Goal: Information Seeking & Learning: Learn about a topic

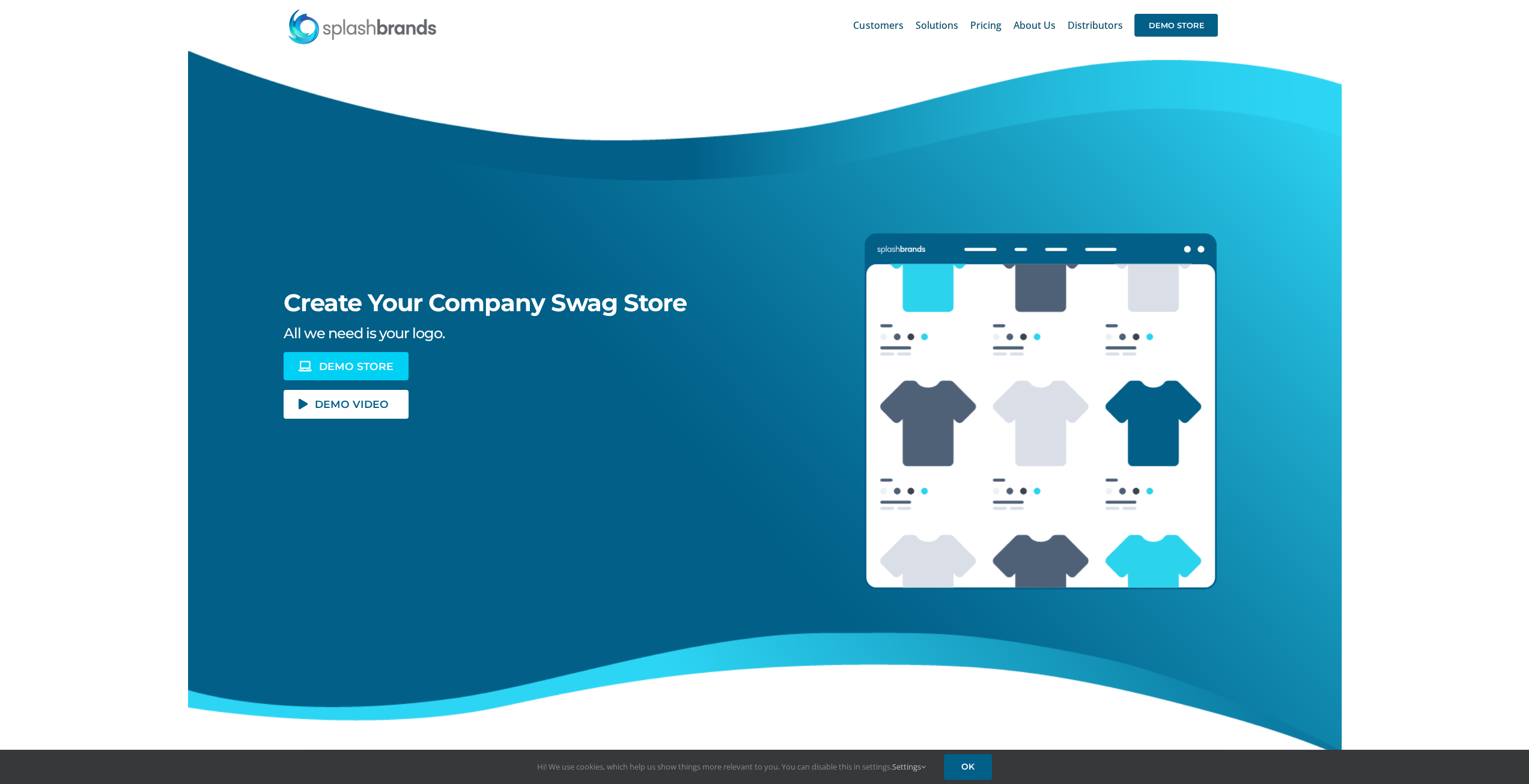
click at [336, 371] on span "DEMO STORE" at bounding box center [356, 367] width 74 height 10
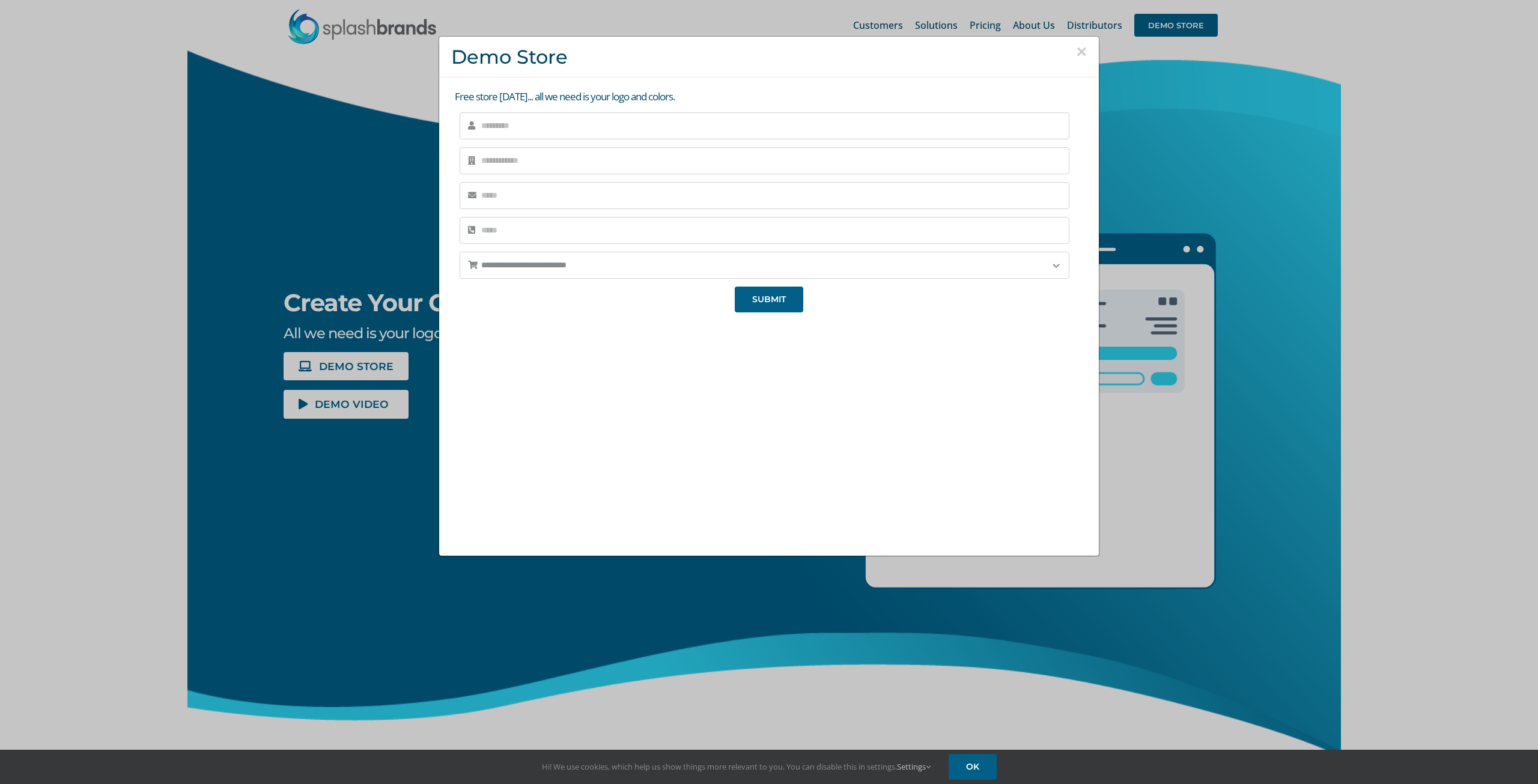
click at [1079, 54] on button "×" at bounding box center [1081, 51] width 11 height 18
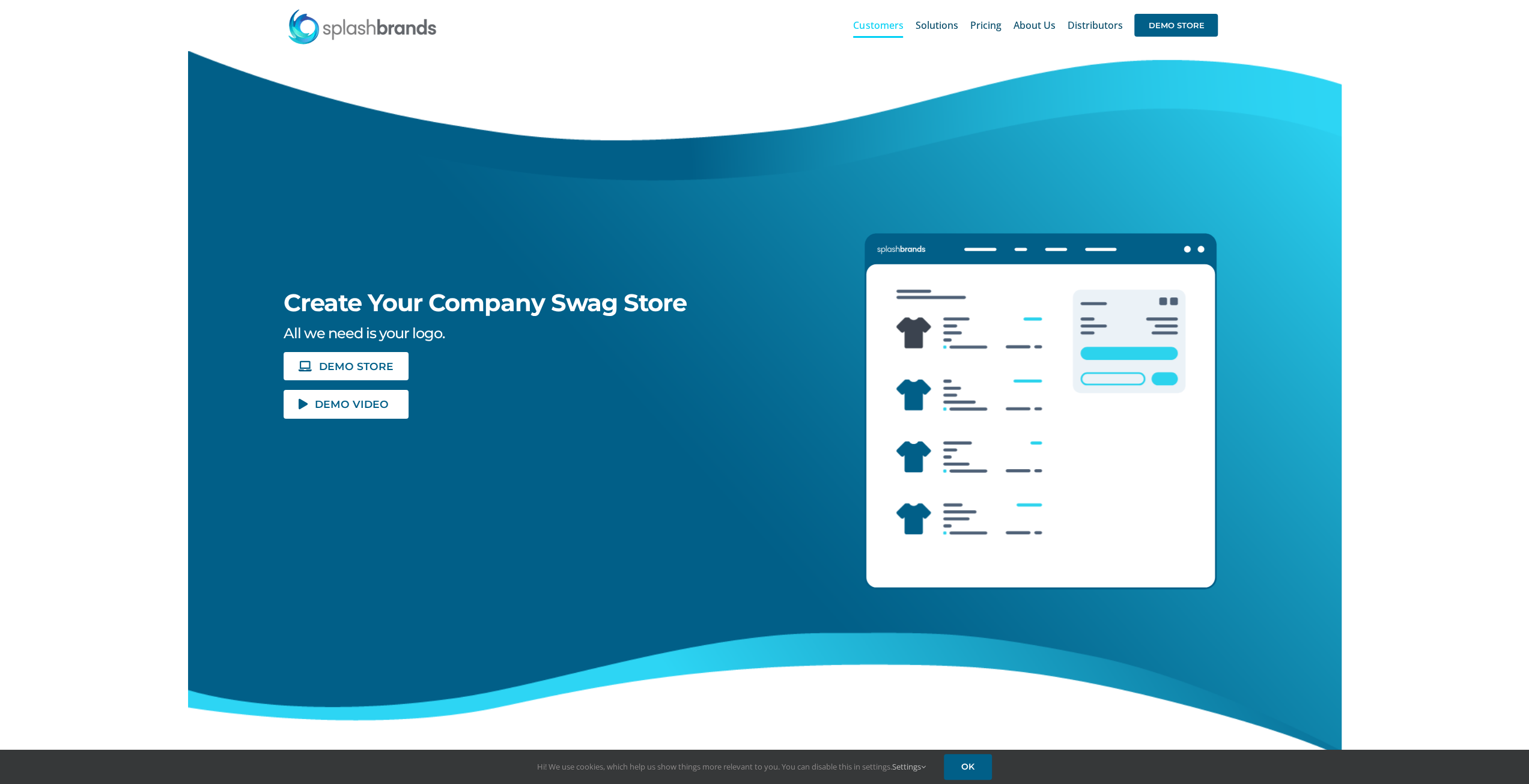
click at [890, 25] on span "Customers" at bounding box center [878, 25] width 50 height 9
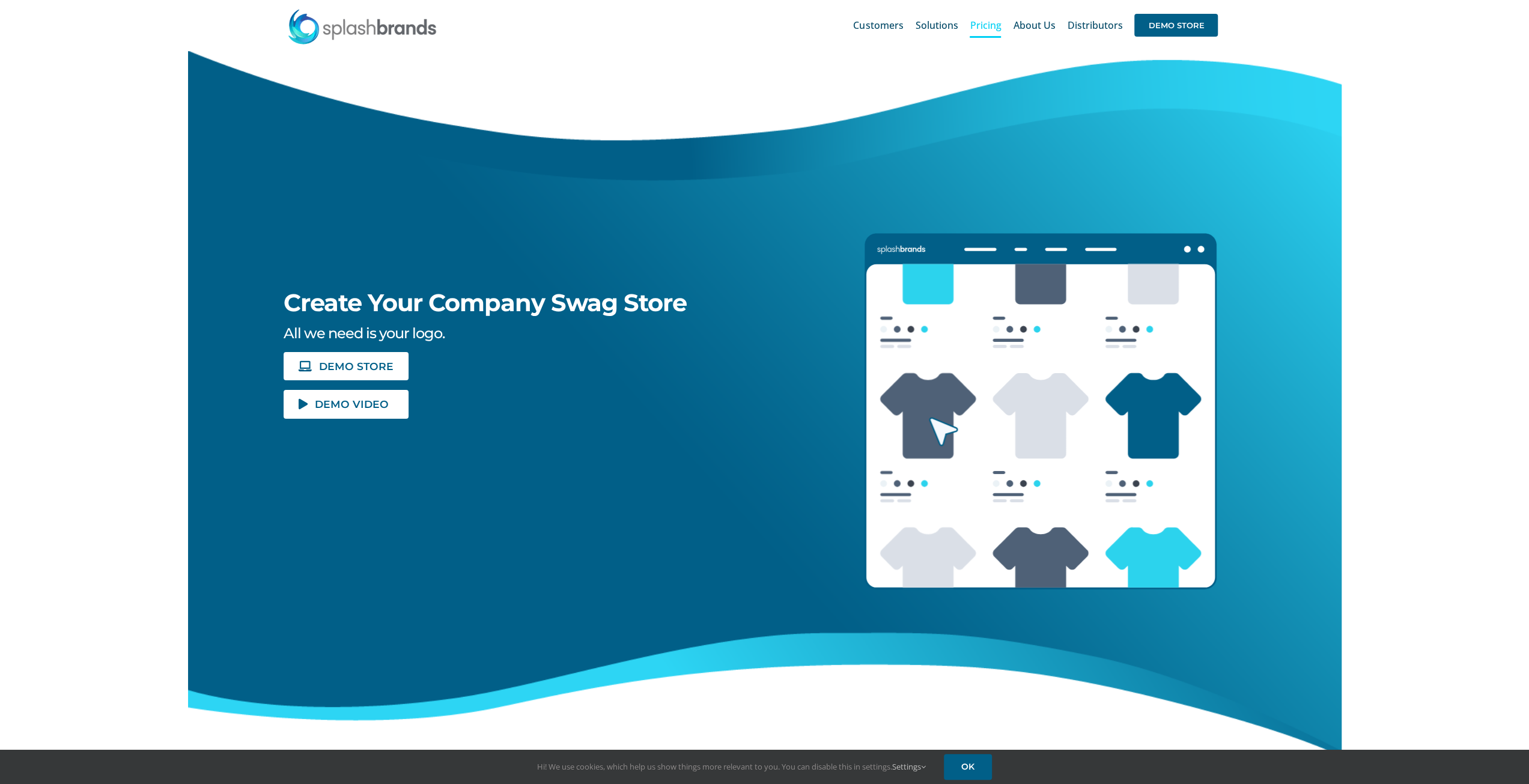
click at [1000, 22] on span "Pricing" at bounding box center [985, 25] width 31 height 9
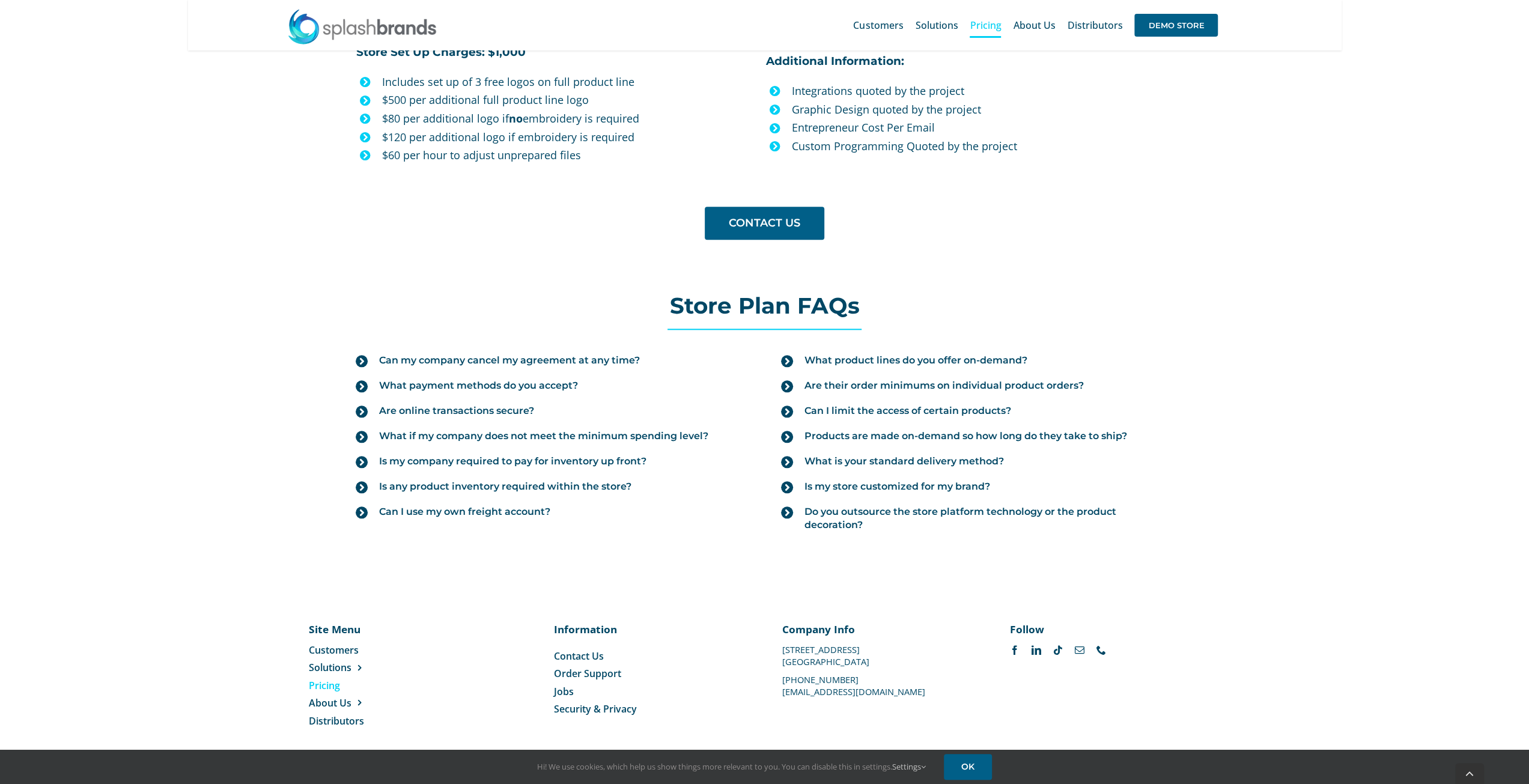
scroll to position [1113, 0]
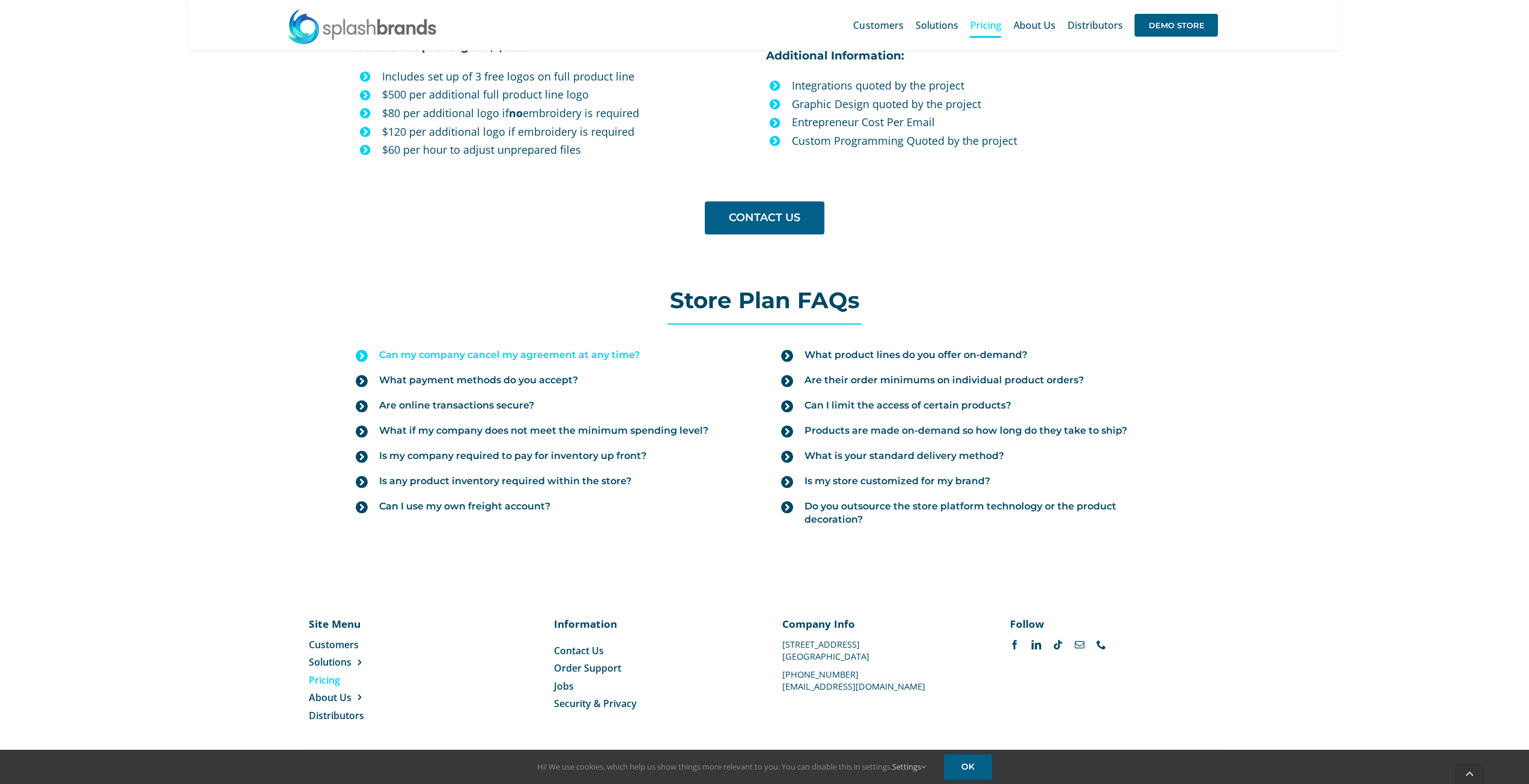
click at [365, 349] on icon at bounding box center [362, 355] width 12 height 12
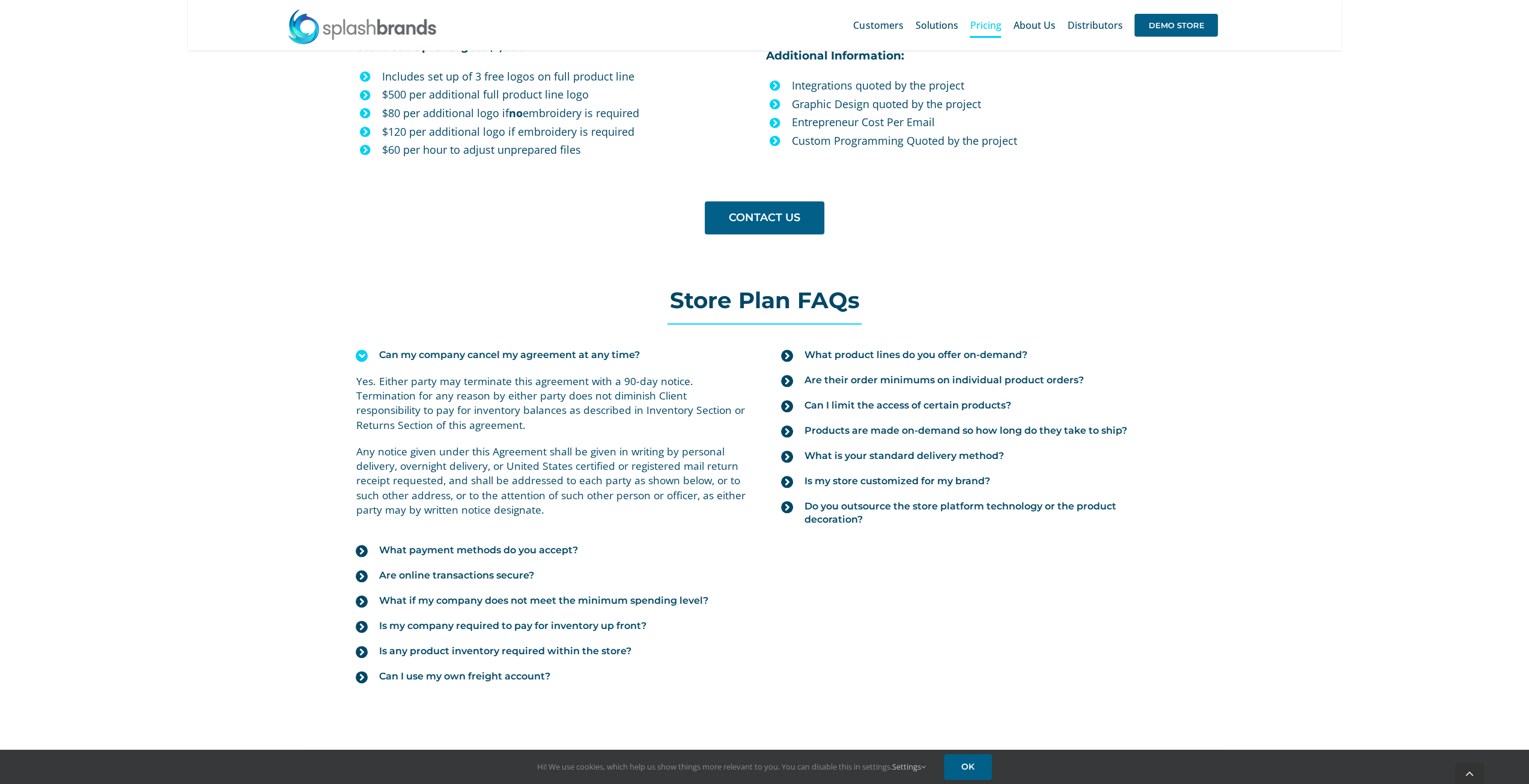
click at [362, 352] on icon at bounding box center [362, 355] width 12 height 12
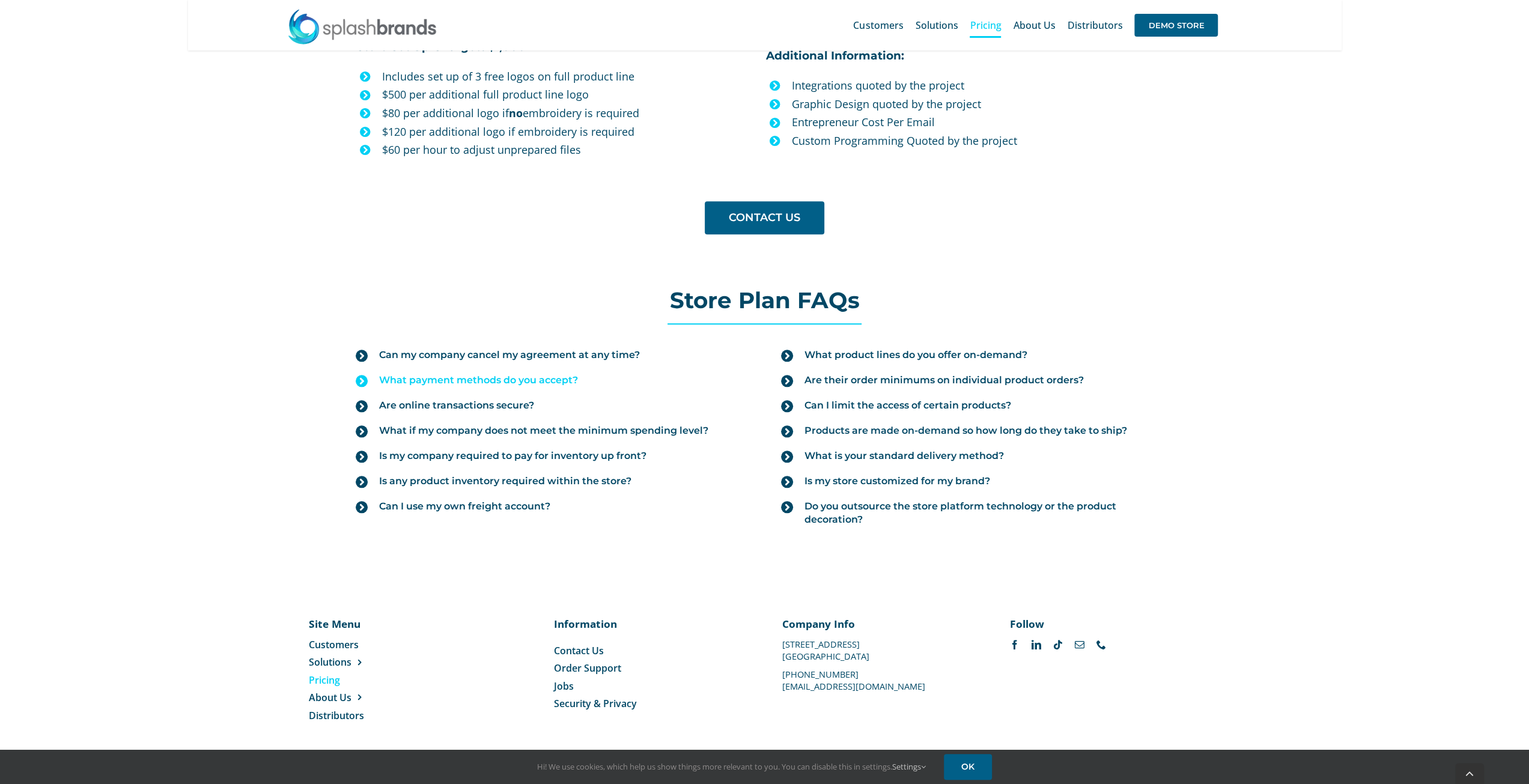
click at [361, 377] on icon at bounding box center [362, 381] width 12 height 12
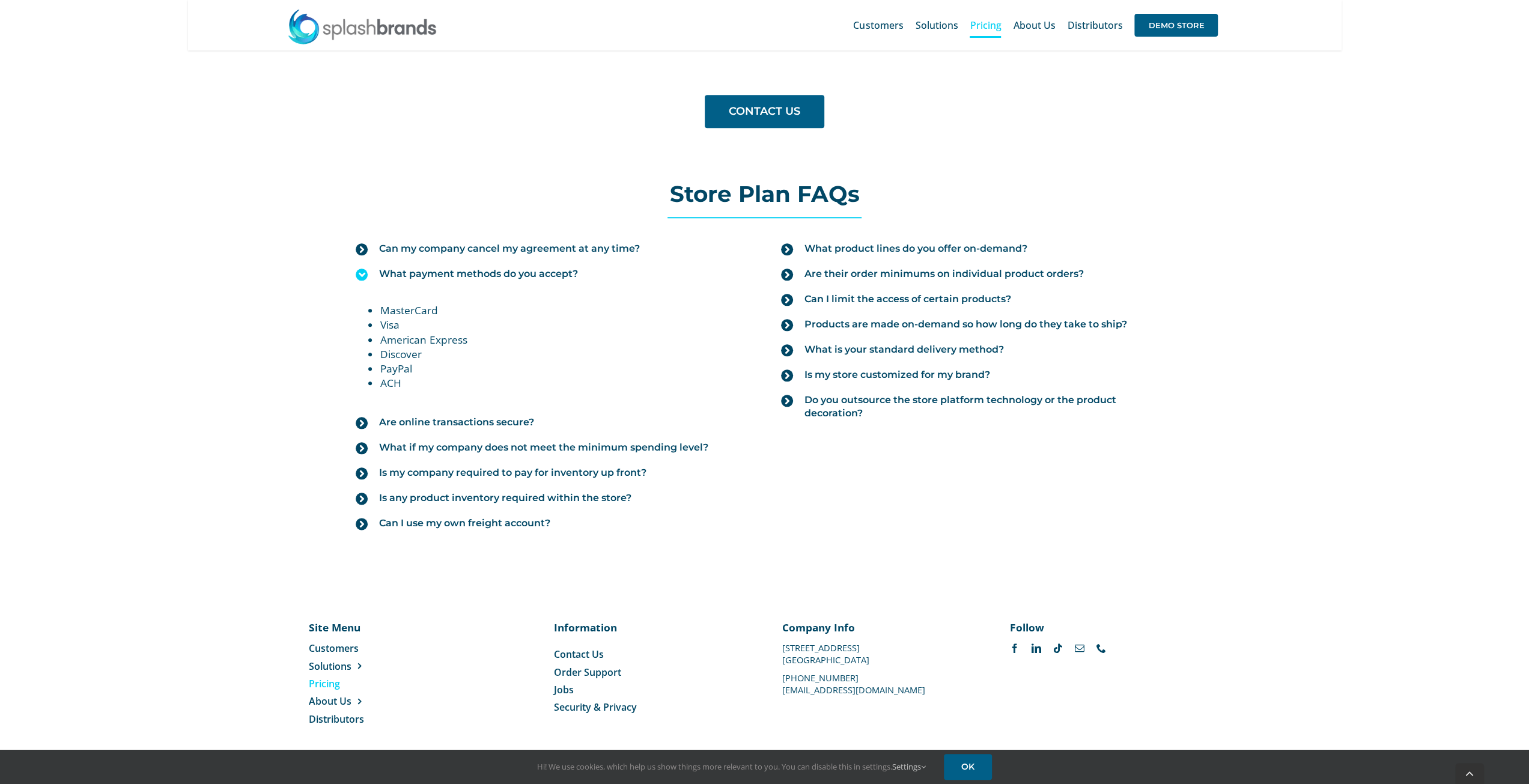
scroll to position [1223, 0]
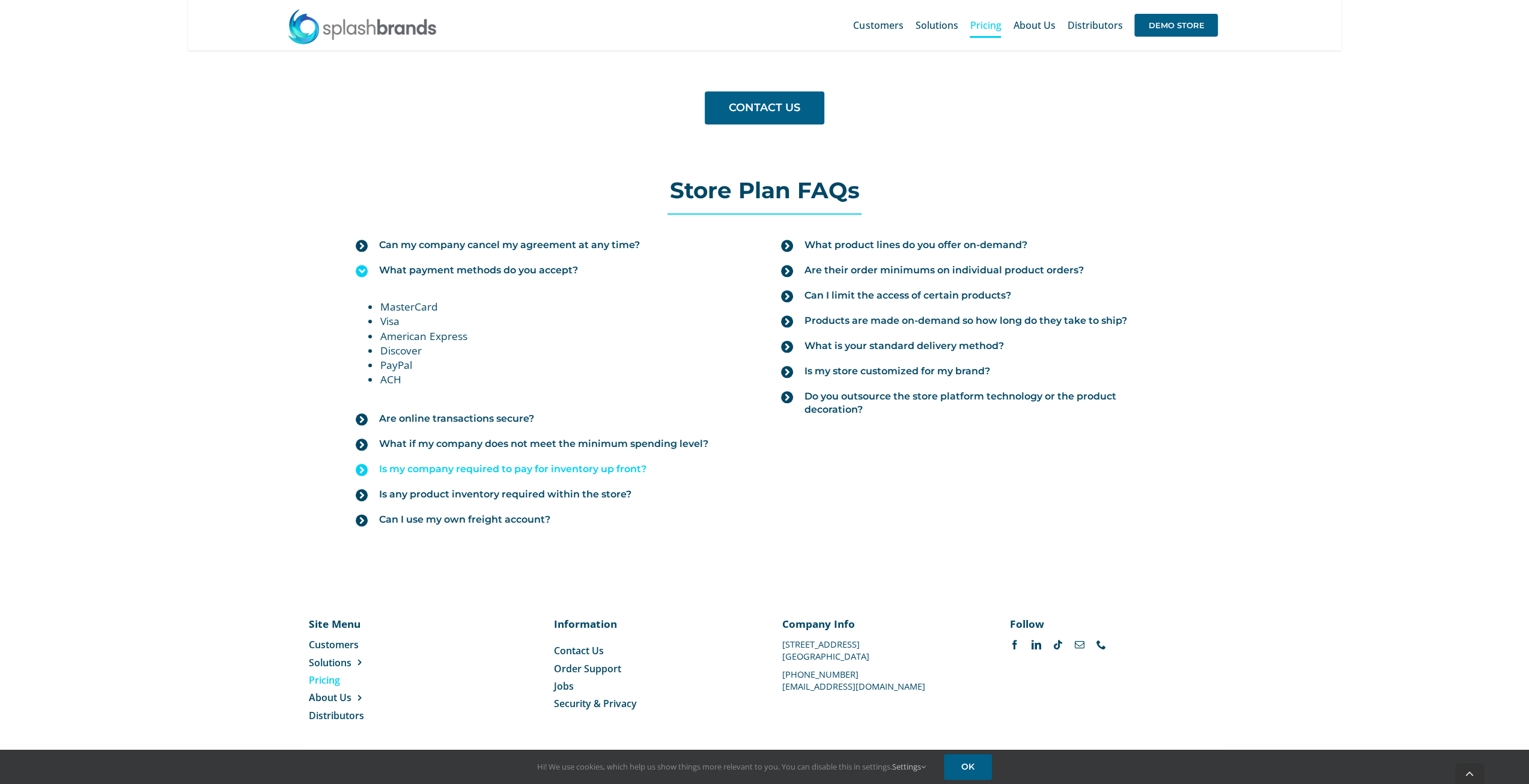
click at [357, 466] on icon at bounding box center [362, 470] width 12 height 12
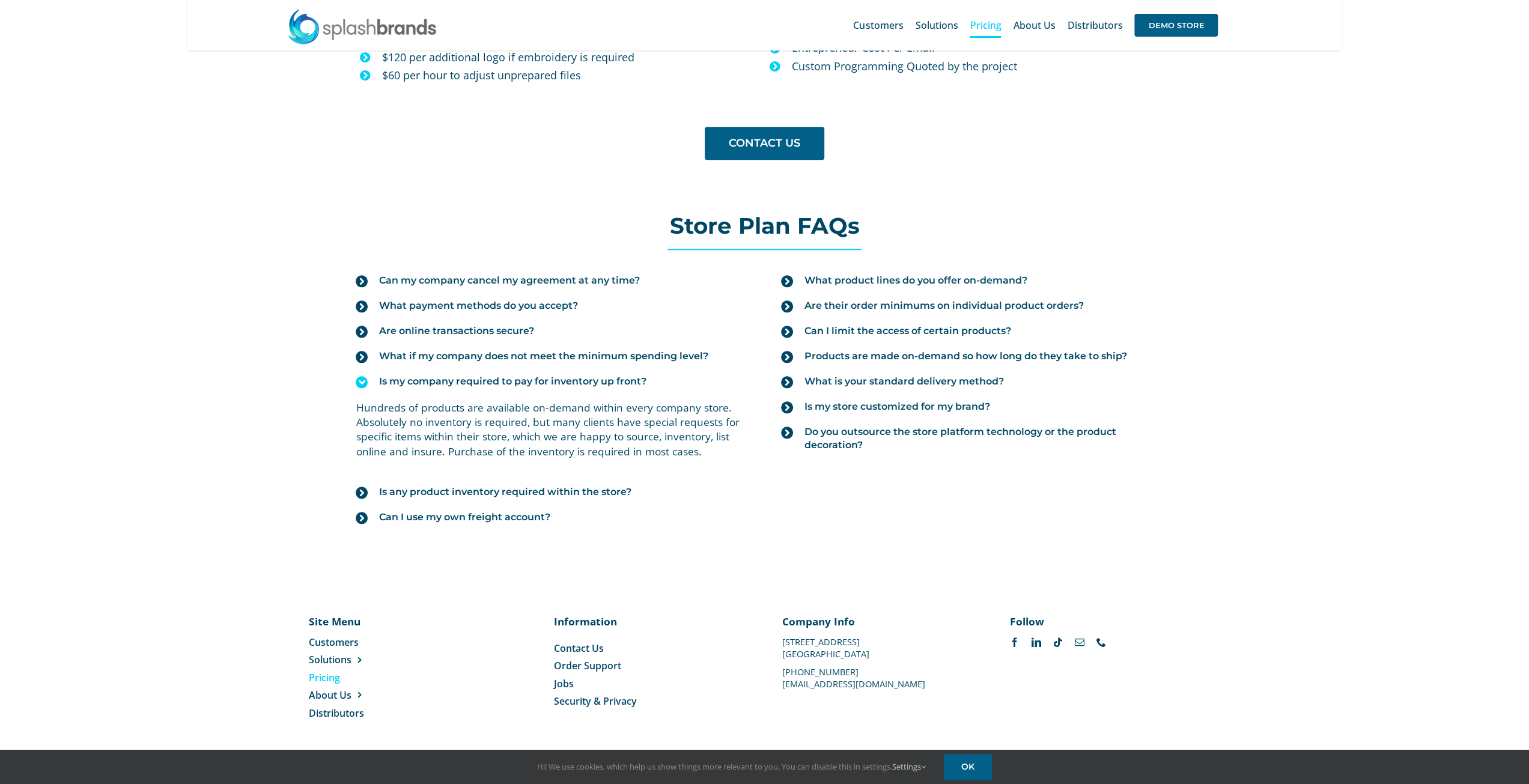
scroll to position [1186, 0]
click at [358, 518] on icon at bounding box center [362, 520] width 12 height 12
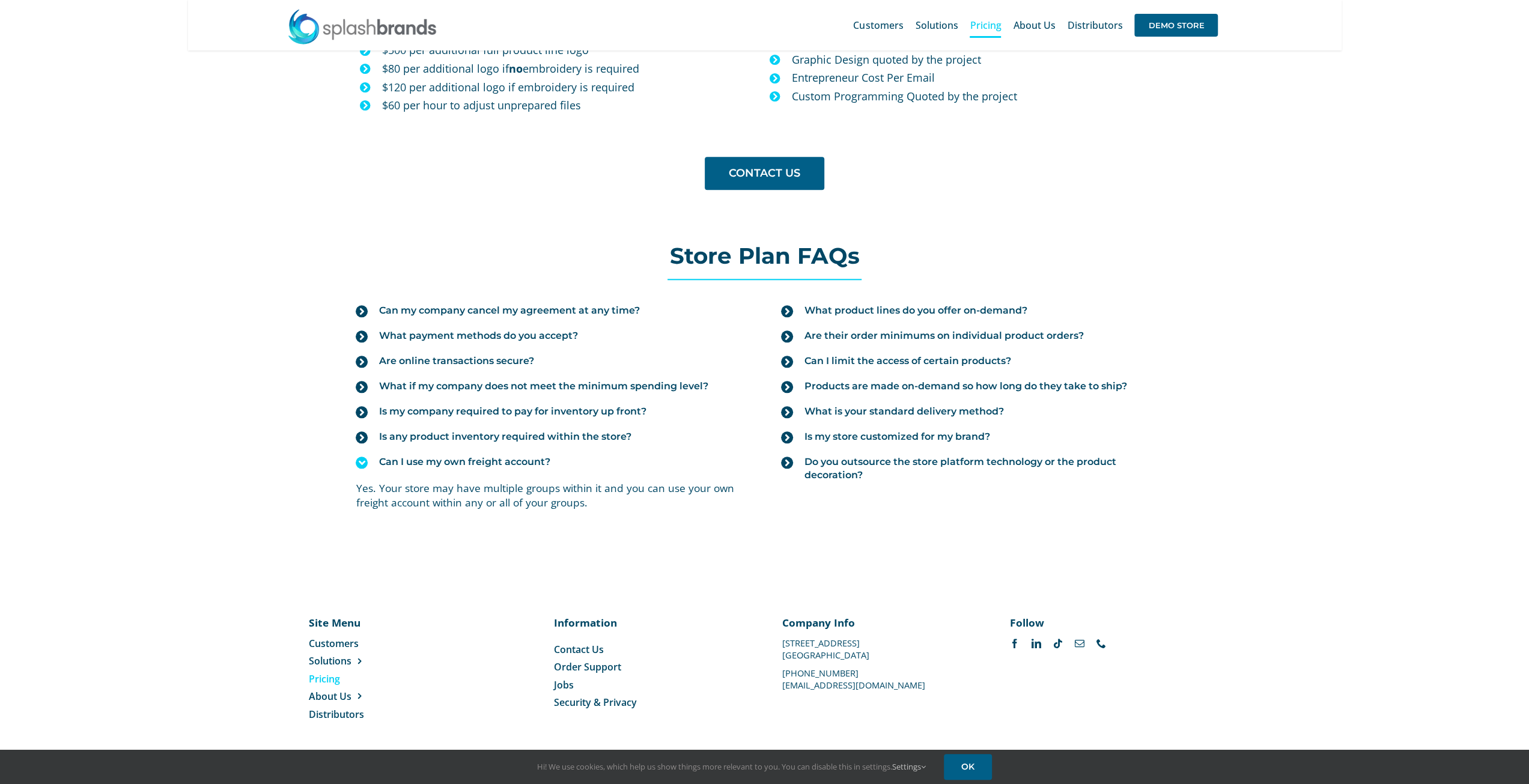
scroll to position [1157, 0]
click at [783, 331] on icon at bounding box center [787, 337] width 12 height 12
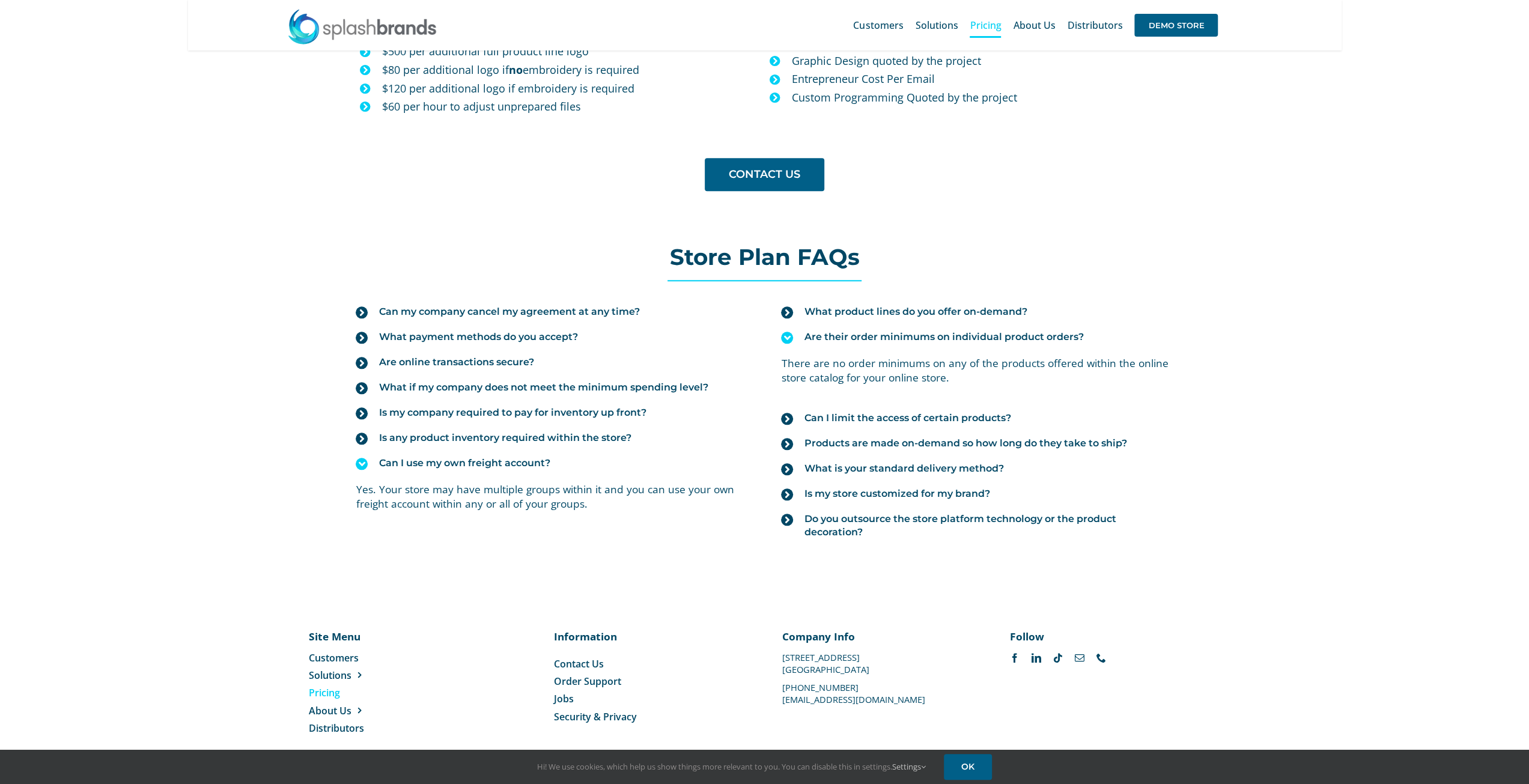
click at [783, 331] on icon at bounding box center [787, 337] width 12 height 12
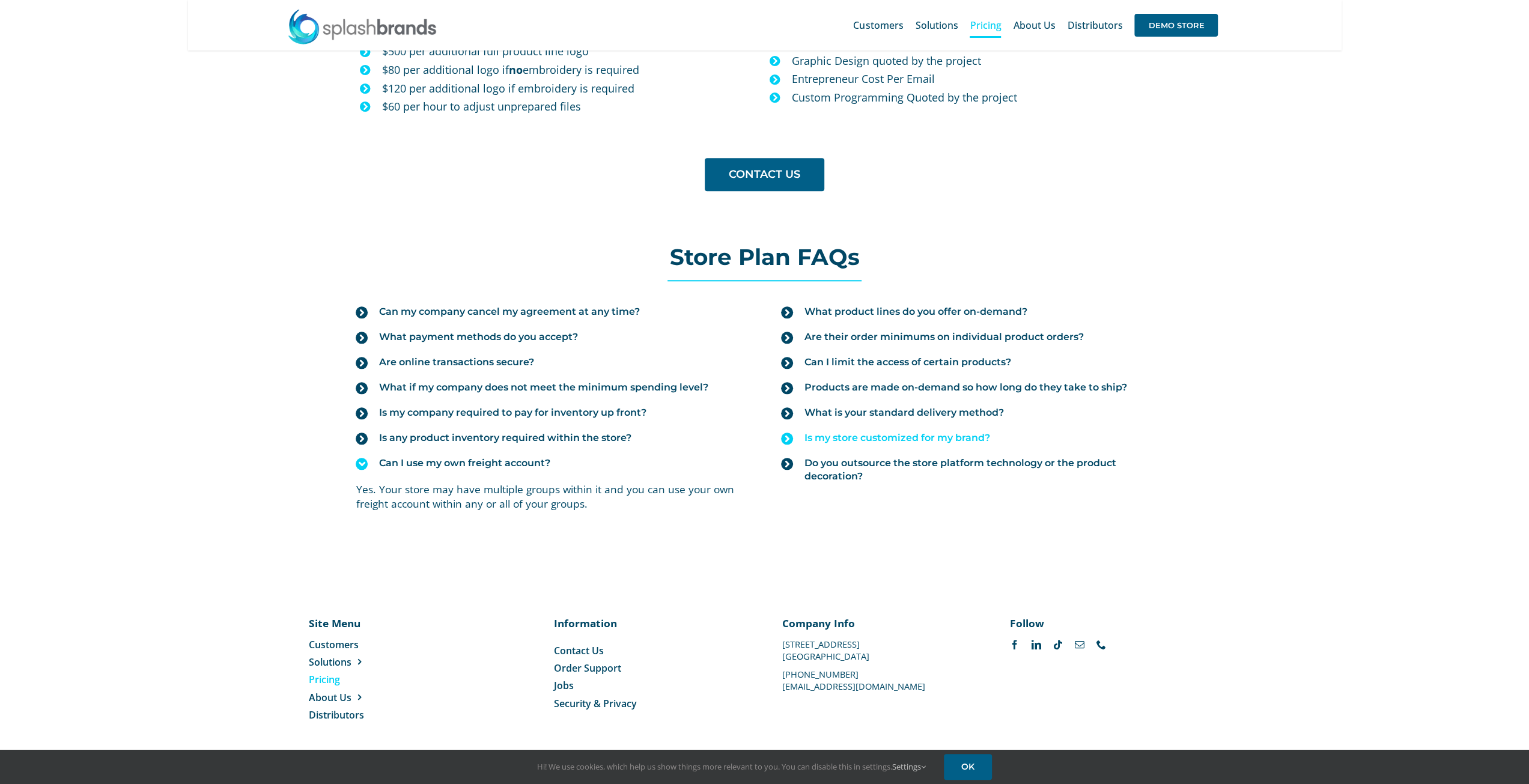
click at [786, 438] on icon at bounding box center [787, 438] width 12 height 12
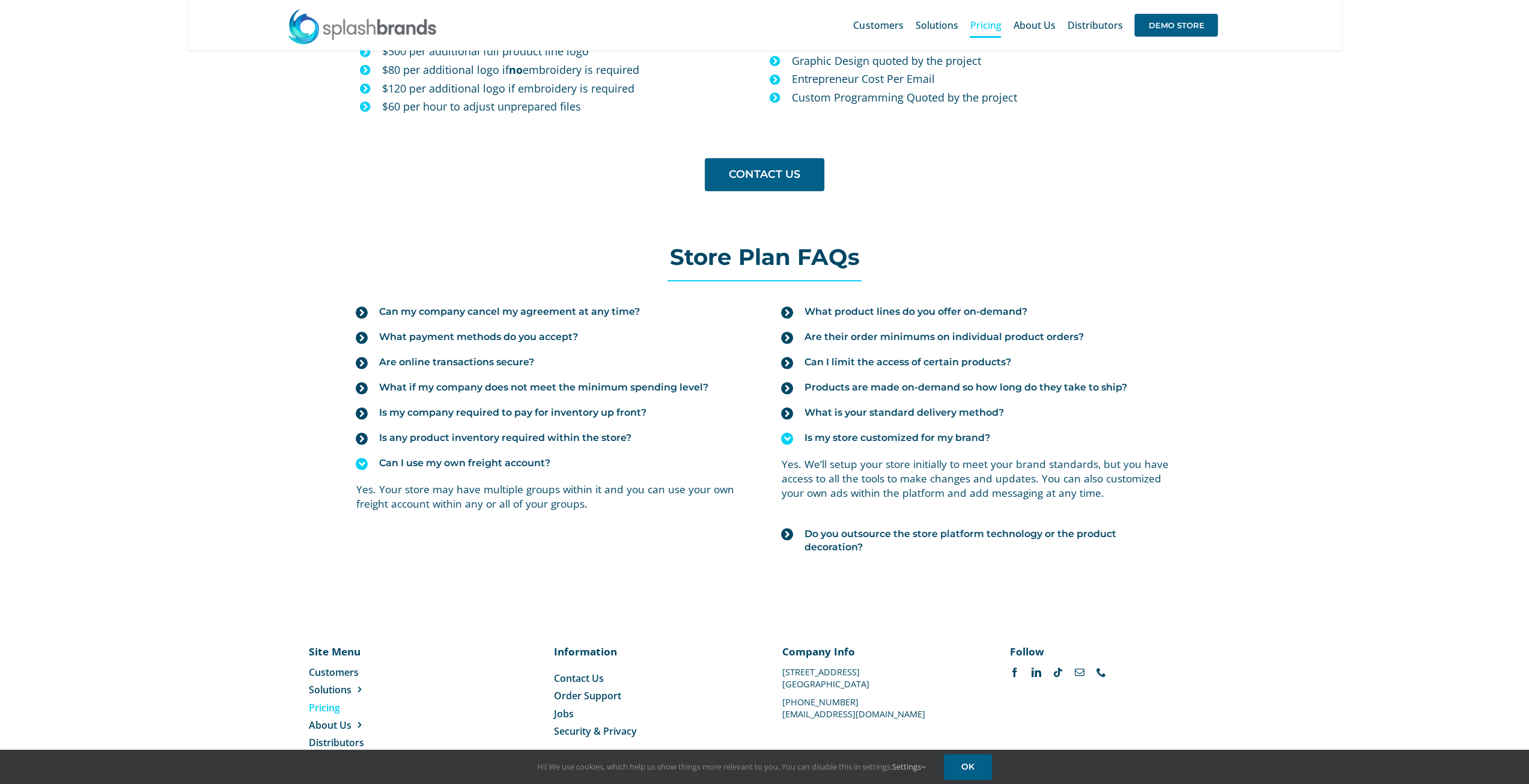
click at [780, 531] on div "What product lines do you offer on-demand? Apparel and promotional merchandise …" at bounding box center [983, 430] width 437 height 260
click at [790, 531] on icon at bounding box center [787, 534] width 12 height 12
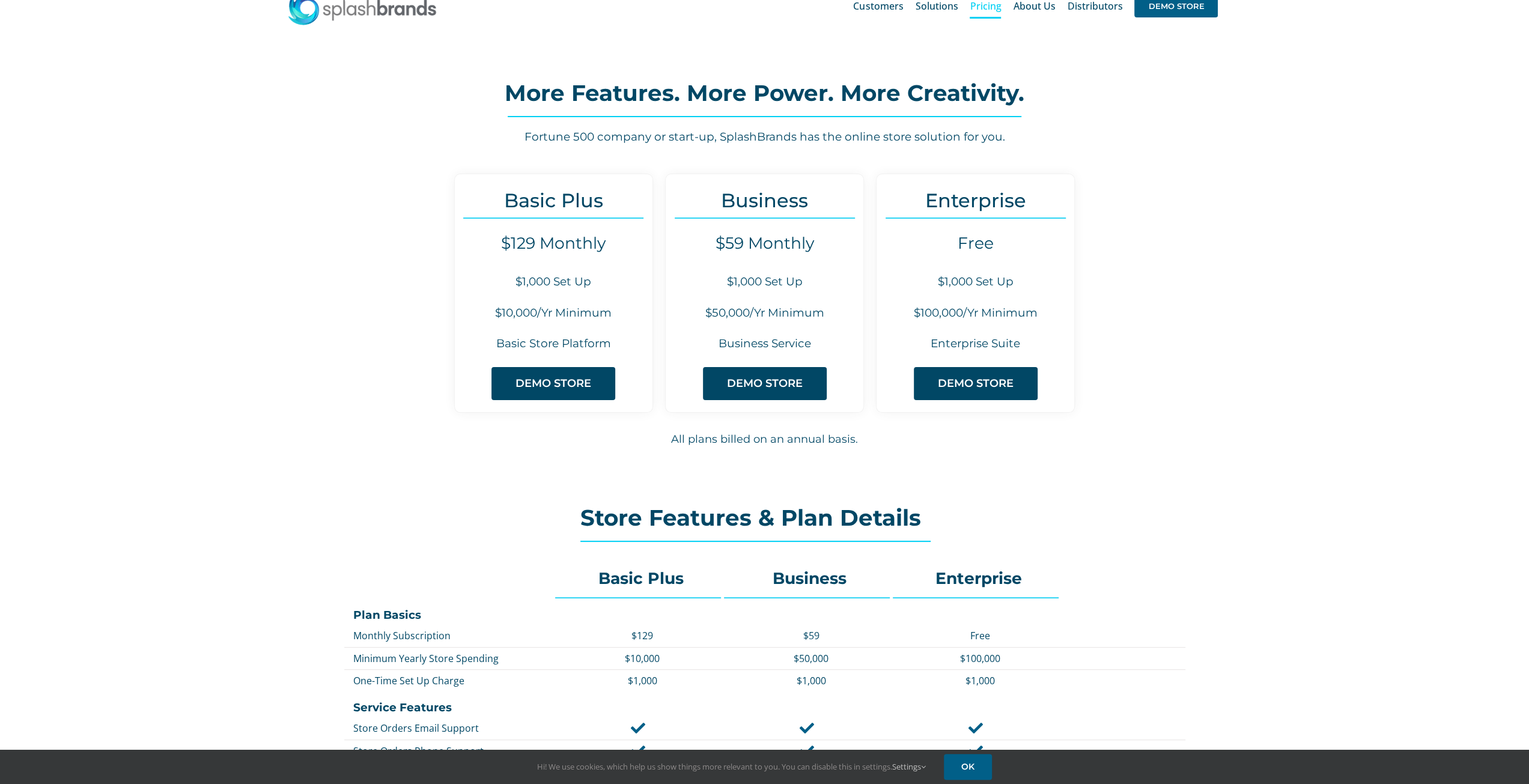
scroll to position [0, 0]
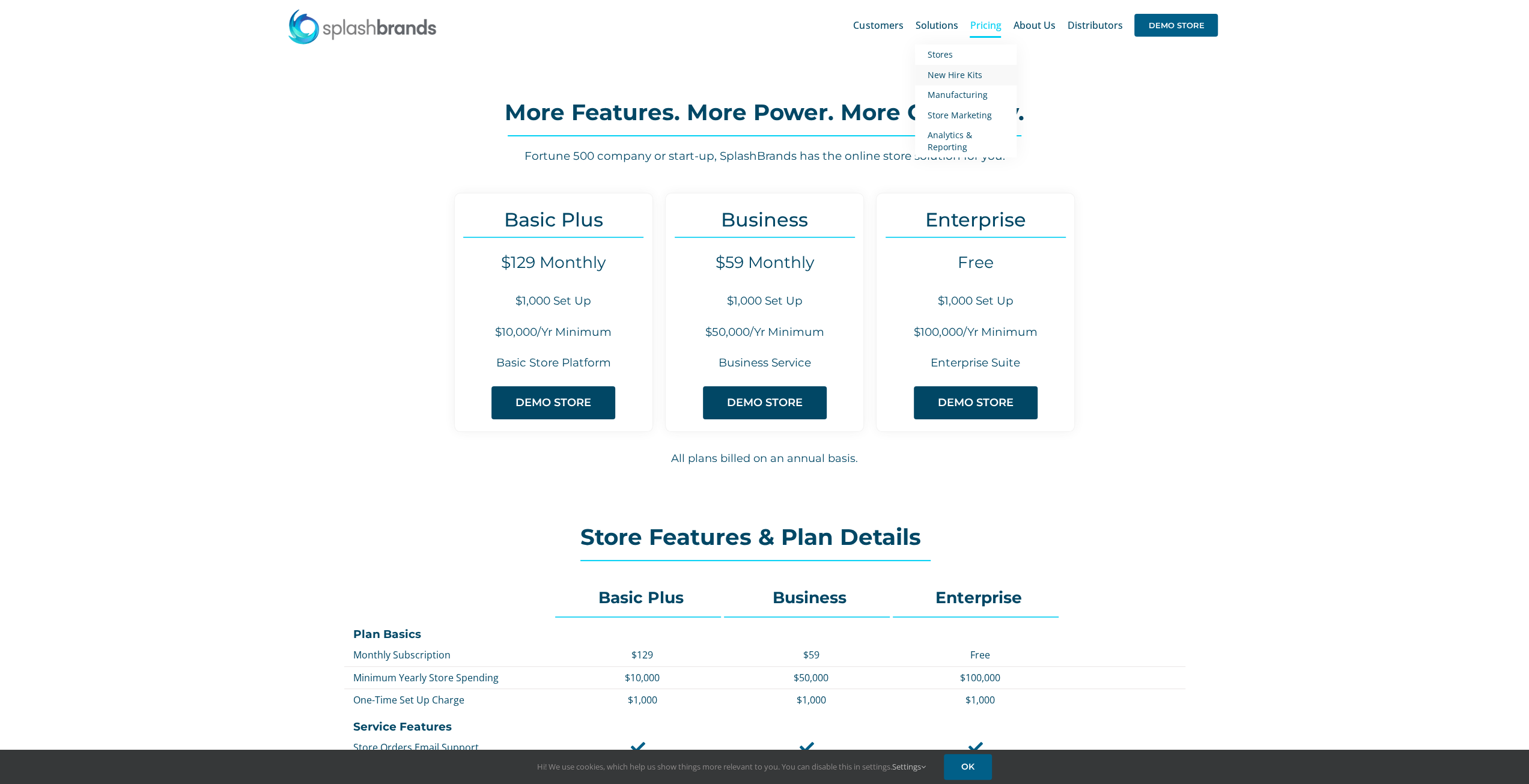
click at [940, 74] on span "New Hire Kits" at bounding box center [953, 74] width 54 height 11
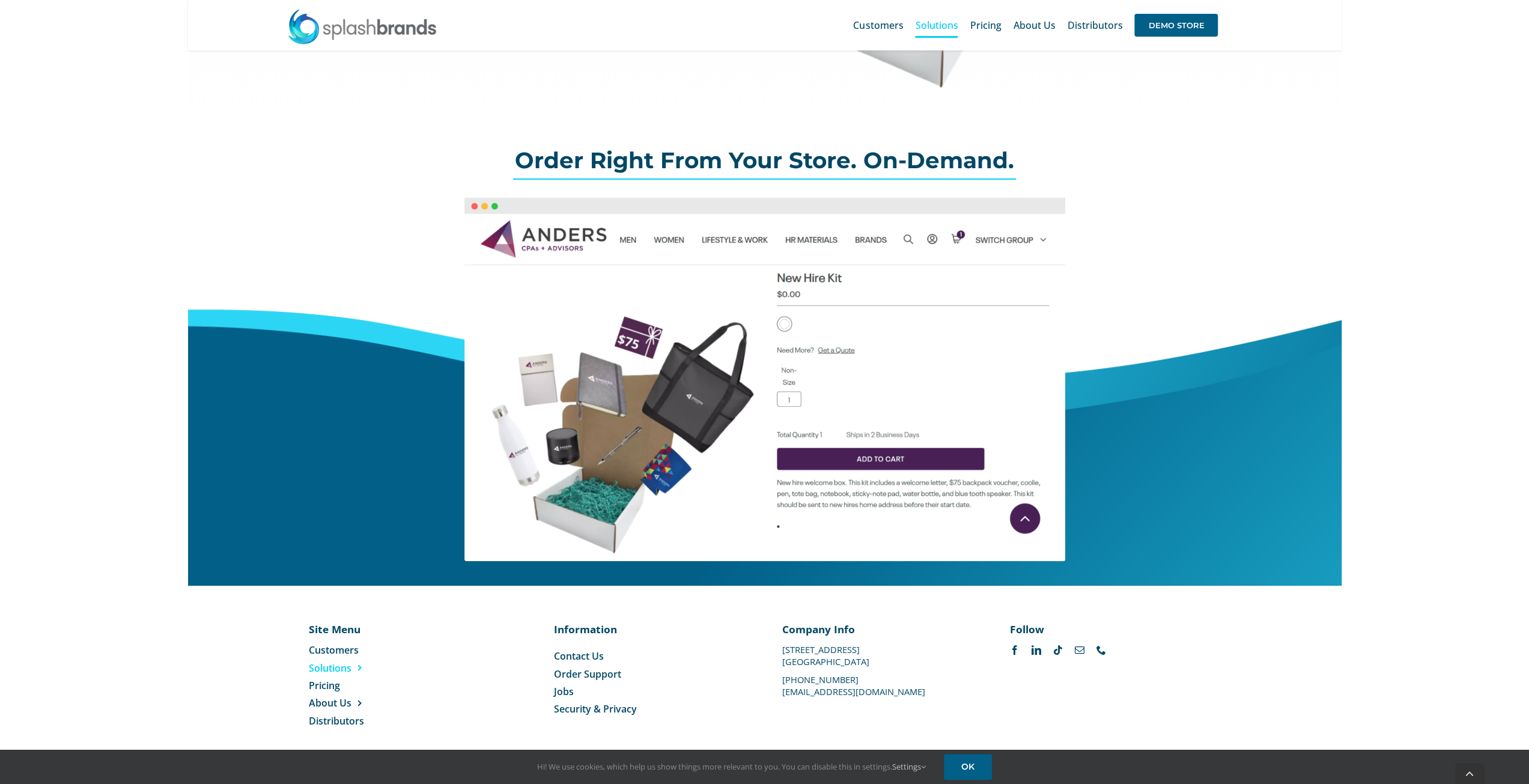
scroll to position [315, 0]
